Goal: Task Accomplishment & Management: Use online tool/utility

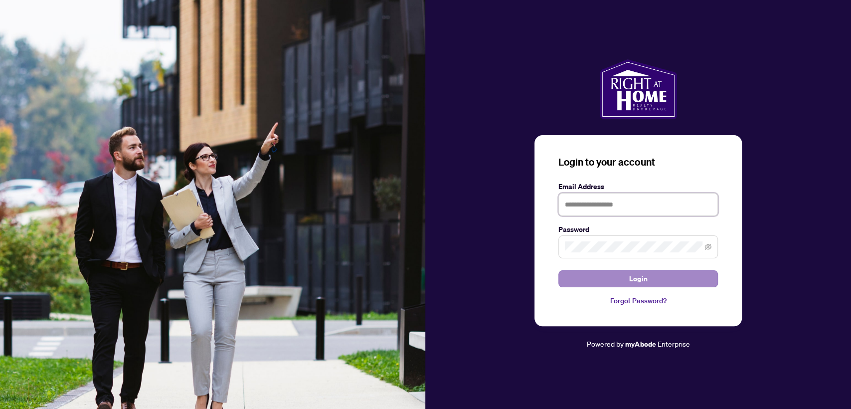
type input "**********"
click at [573, 281] on button "Login" at bounding box center [637, 278] width 159 height 17
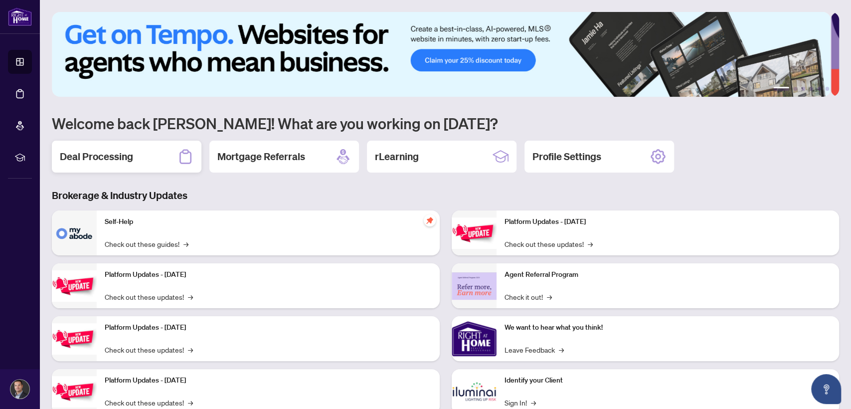
click at [141, 152] on div "Deal Processing" at bounding box center [127, 157] width 150 height 32
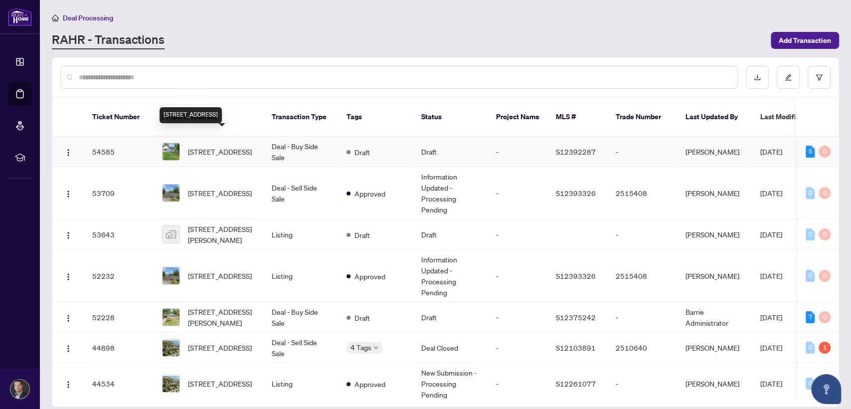
click at [236, 146] on span "[STREET_ADDRESS]" at bounding box center [220, 151] width 64 height 11
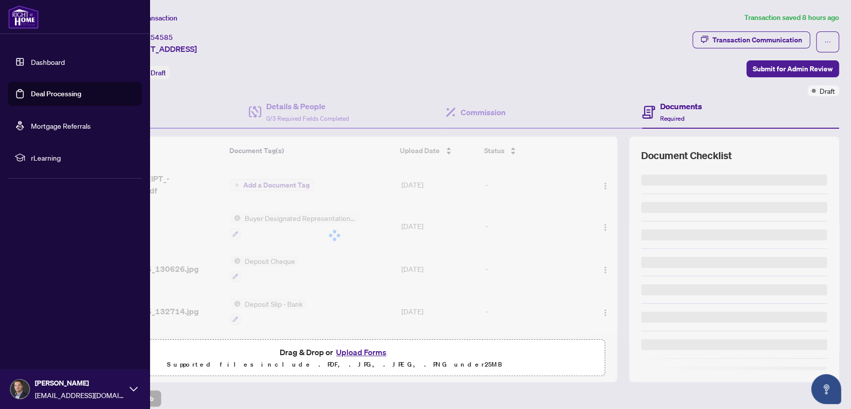
click at [49, 92] on link "Deal Processing" at bounding box center [56, 93] width 50 height 9
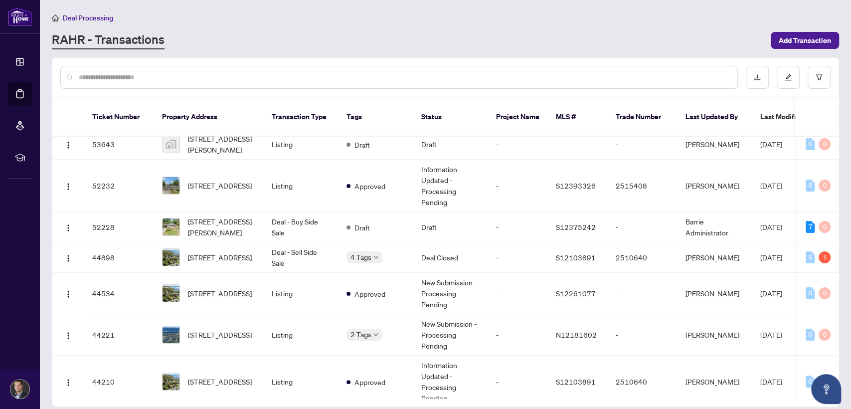
scroll to position [94, 0]
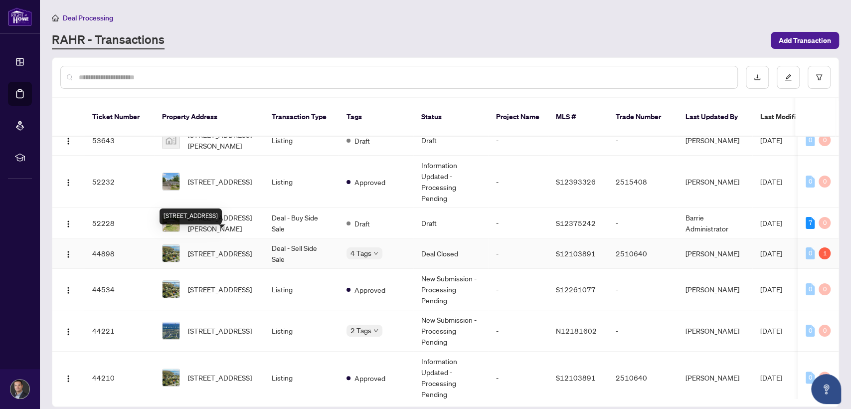
click at [215, 248] on span "[STREET_ADDRESS]" at bounding box center [220, 253] width 64 height 11
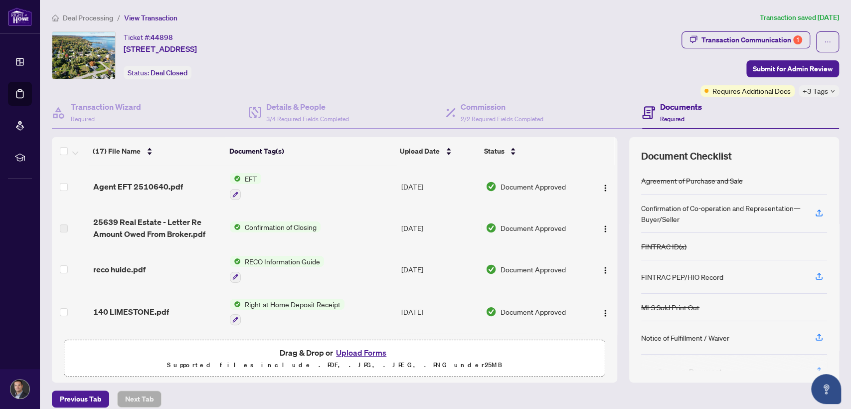
click at [286, 180] on td "EFT" at bounding box center [311, 186] width 171 height 43
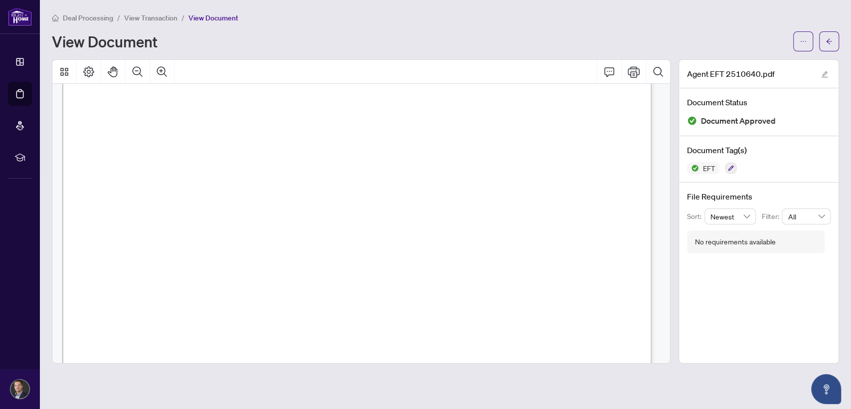
scroll to position [44, 0]
